Goal: Communication & Community: Share content

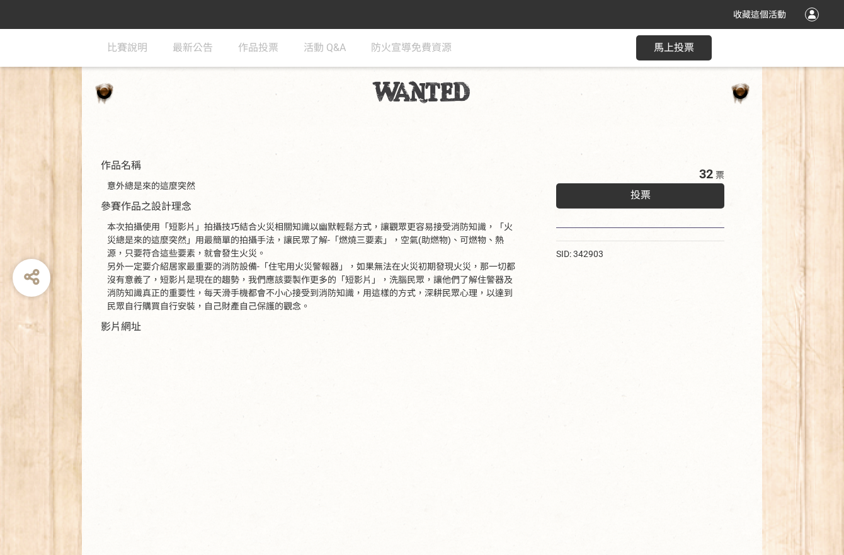
scroll to position [126, 0]
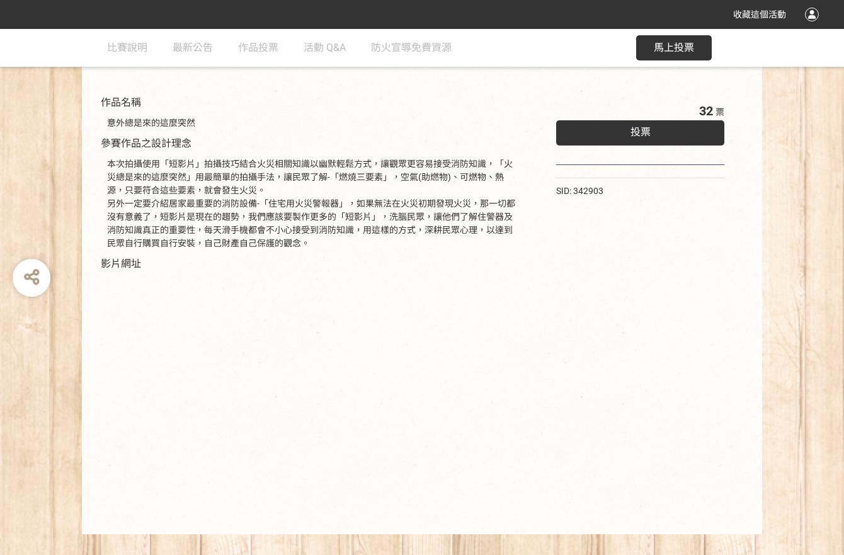
click at [632, 123] on div "投票" at bounding box center [640, 132] width 168 height 25
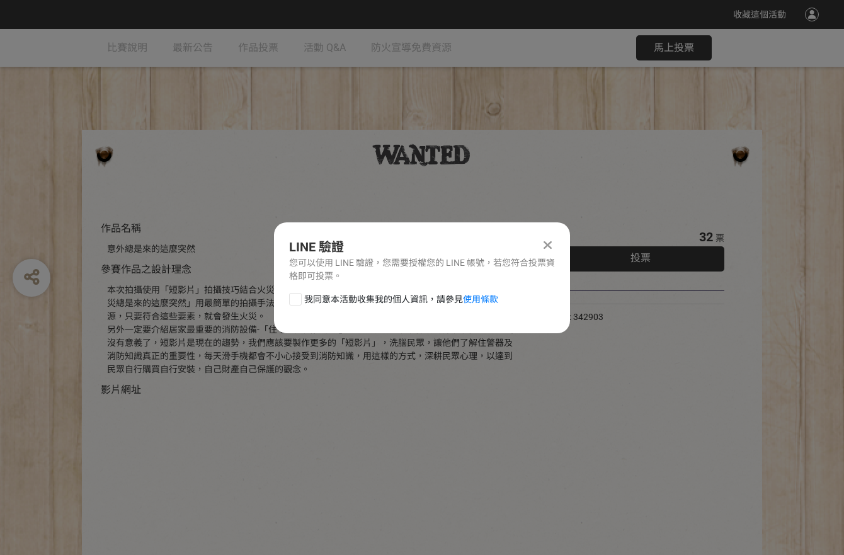
click at [293, 297] on div at bounding box center [295, 299] width 13 height 13
checkbox input "true"
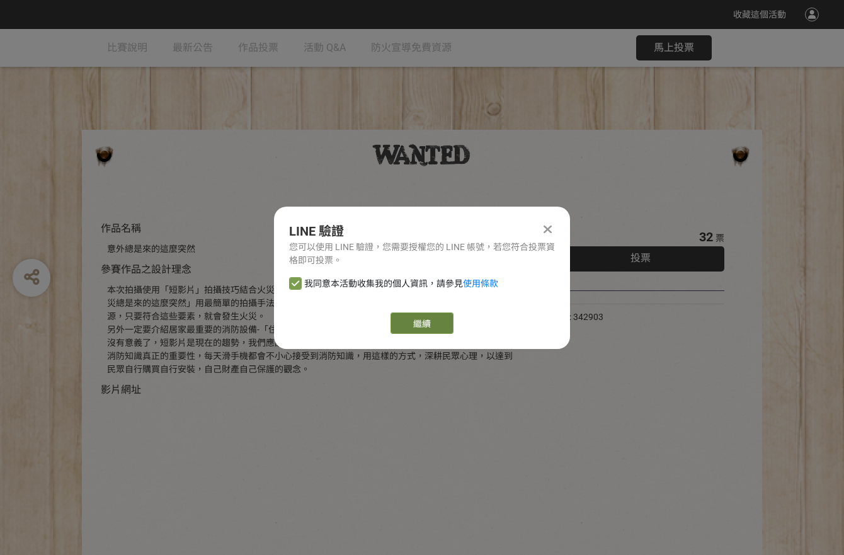
click at [405, 319] on link "繼續" at bounding box center [422, 323] width 63 height 21
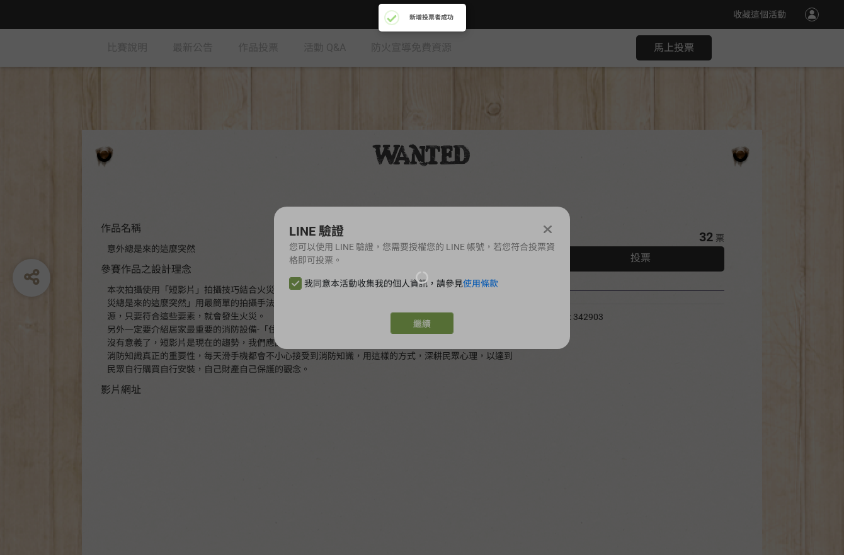
drag, startPoint x: 449, startPoint y: 309, endPoint x: 429, endPoint y: 323, distance: 25.3
click at [429, 323] on div at bounding box center [422, 277] width 844 height 555
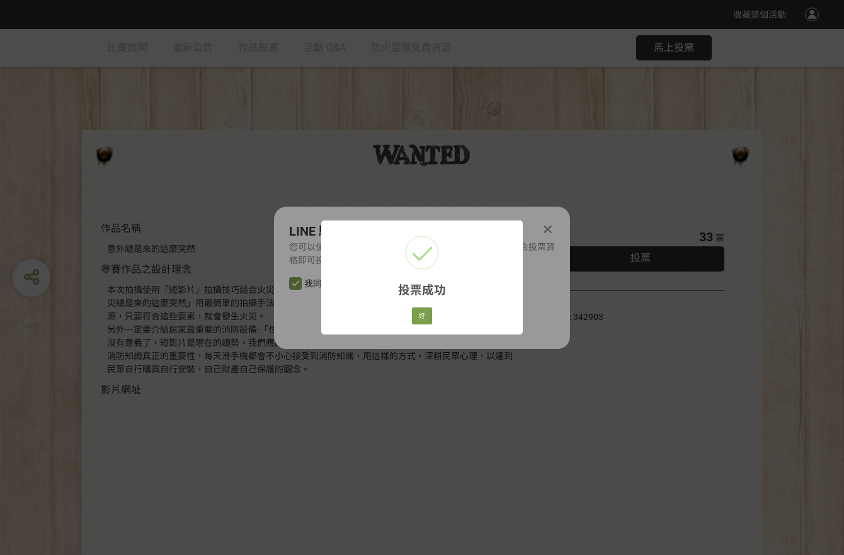
click at [333, 159] on div "投票成功 × 好 Cancel" at bounding box center [422, 277] width 844 height 555
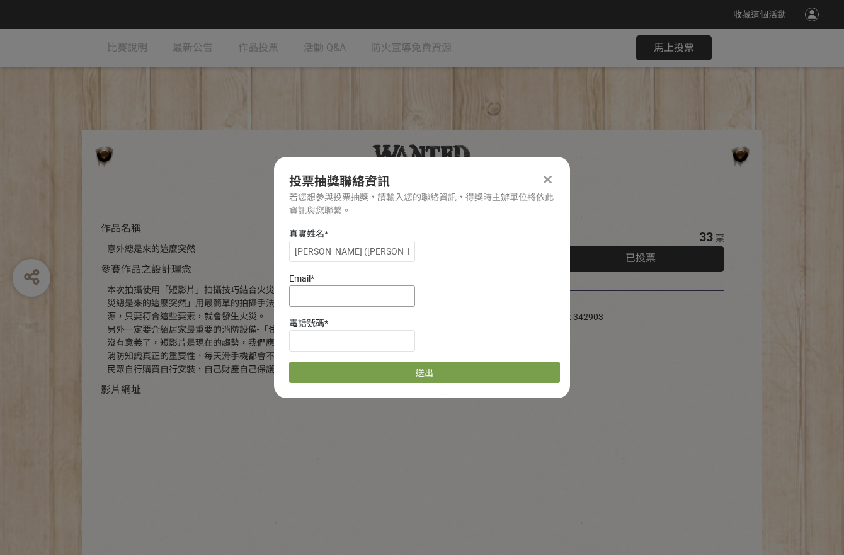
click at [353, 304] on input at bounding box center [352, 295] width 126 height 21
type input "echoitsai0312@gmail.com"
type input "0925221820"
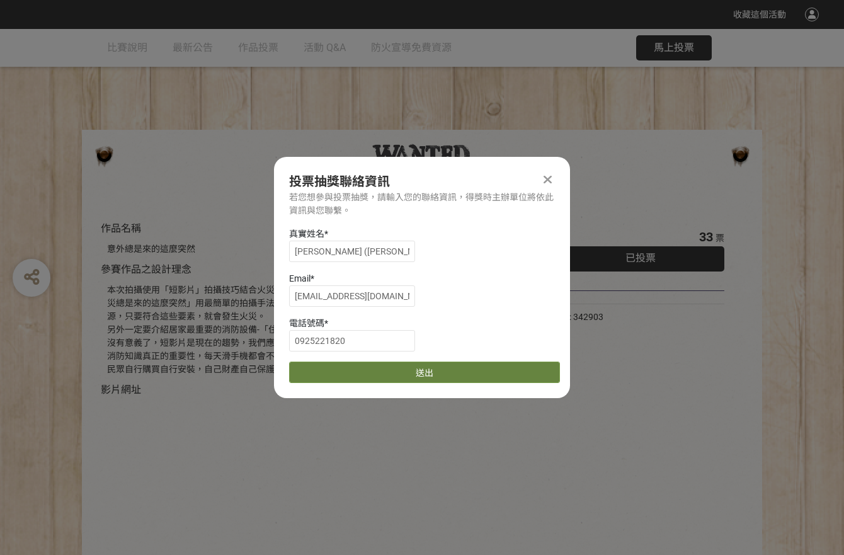
click at [397, 372] on button "送出" at bounding box center [424, 372] width 271 height 21
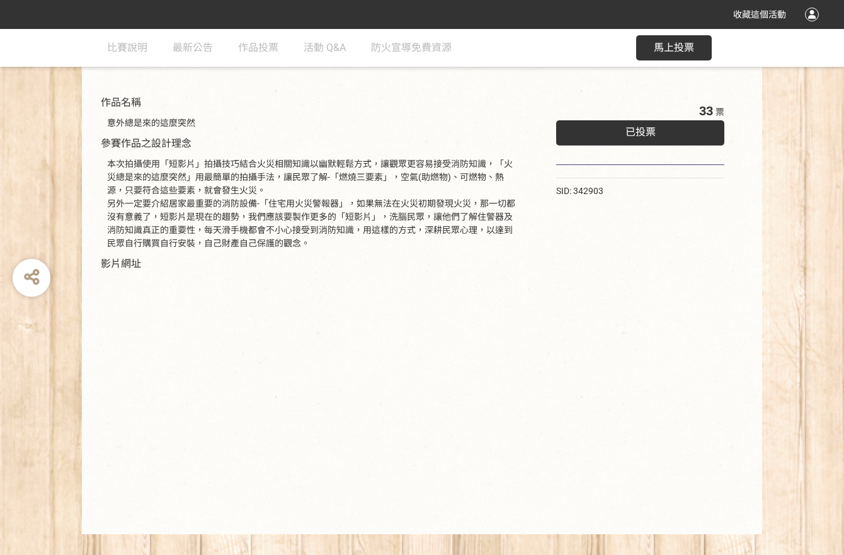
scroll to position [147, 0]
